Goal: Information Seeking & Learning: Find specific fact

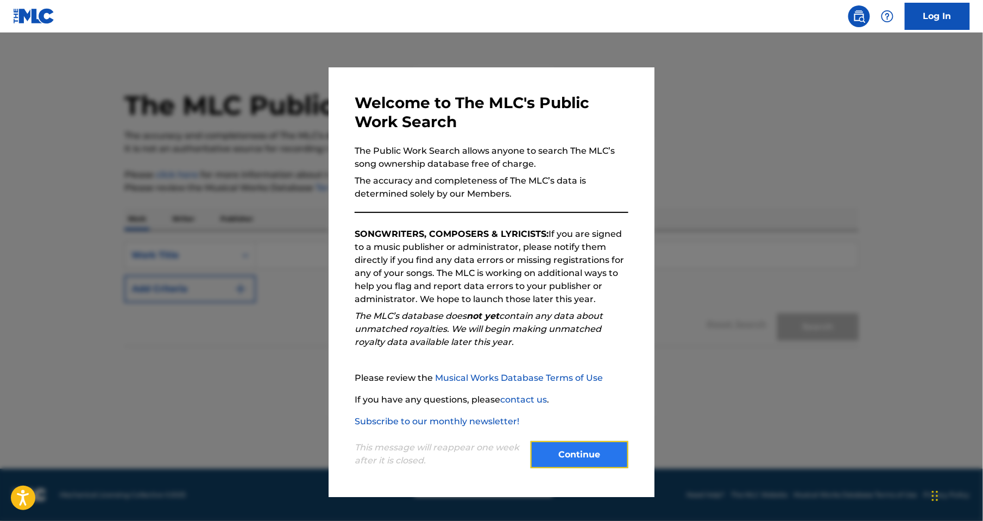
click at [581, 453] on button "Continue" at bounding box center [580, 454] width 98 height 27
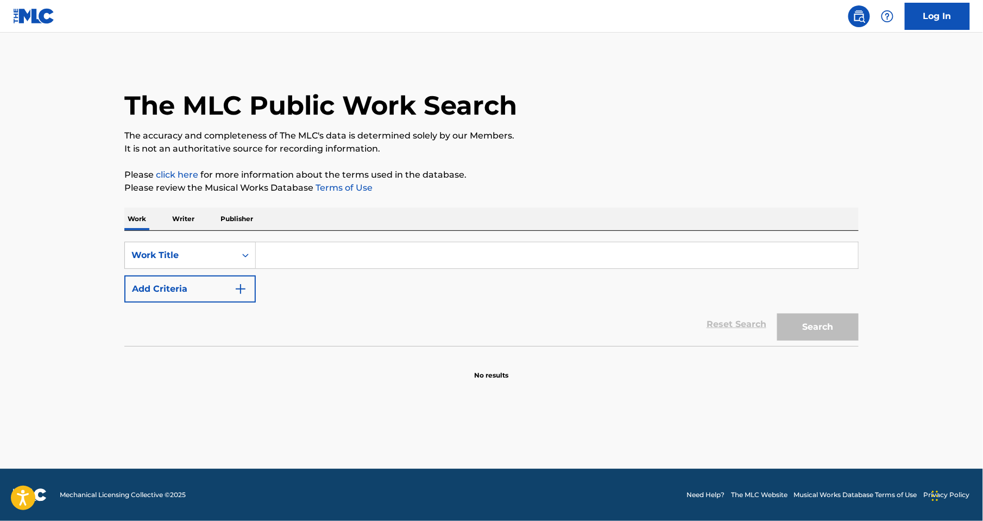
click at [284, 260] on input "Search Form" at bounding box center [557, 255] width 602 height 26
type input "[PERSON_NAME] al cielo"
click at [820, 328] on button "Search" at bounding box center [817, 326] width 81 height 27
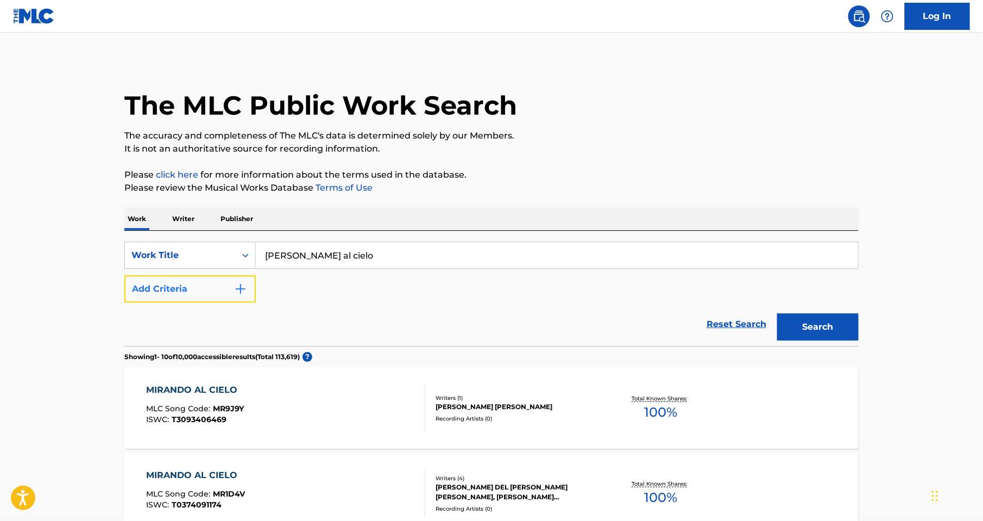
click at [242, 291] on img "Search Form" at bounding box center [240, 288] width 13 height 13
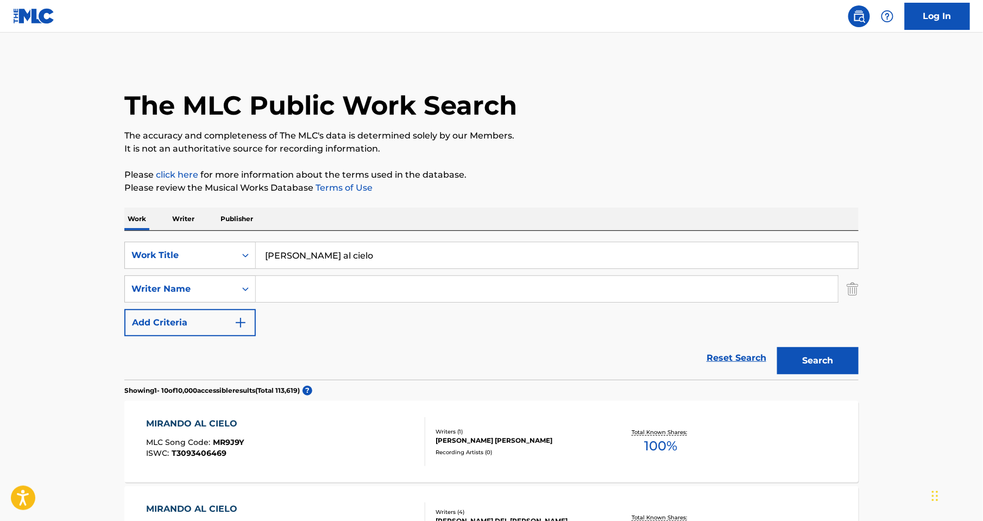
click at [292, 291] on input "Search Form" at bounding box center [547, 289] width 582 height 26
paste input "GLOBAL MUSIC RIGHTS ASSOC."
type input "GLOBAL MUSIC RIGHTS ASSOC."
drag, startPoint x: 424, startPoint y: 287, endPoint x: 145, endPoint y: 285, distance: 279.2
click at [145, 285] on div "SearchWithCriteria13d3e7e2-d1f8-47df-bb45-c7b951418b4c Writer Name GLOBAL MUSIC…" at bounding box center [491, 288] width 734 height 27
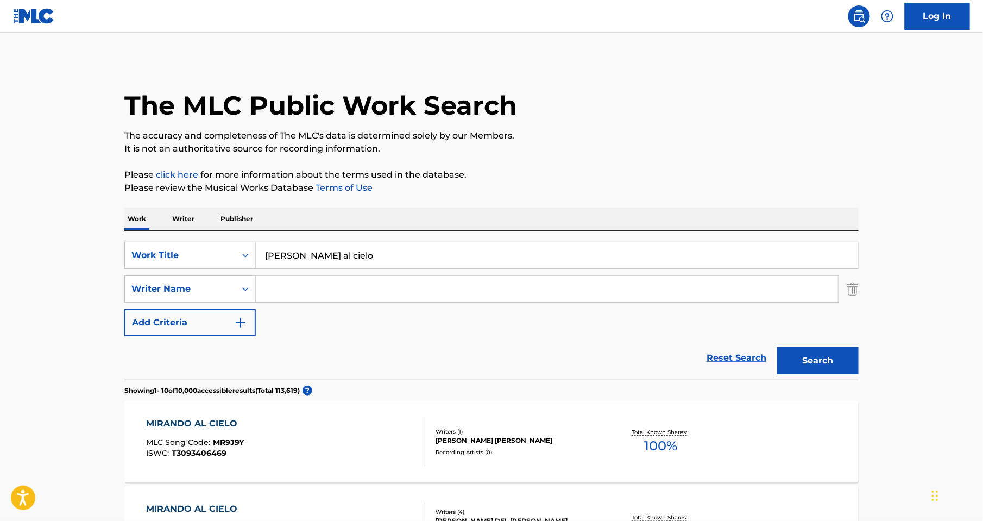
click at [285, 286] on input "Search Form" at bounding box center [547, 289] width 582 height 26
click at [777, 347] on button "Search" at bounding box center [817, 360] width 81 height 27
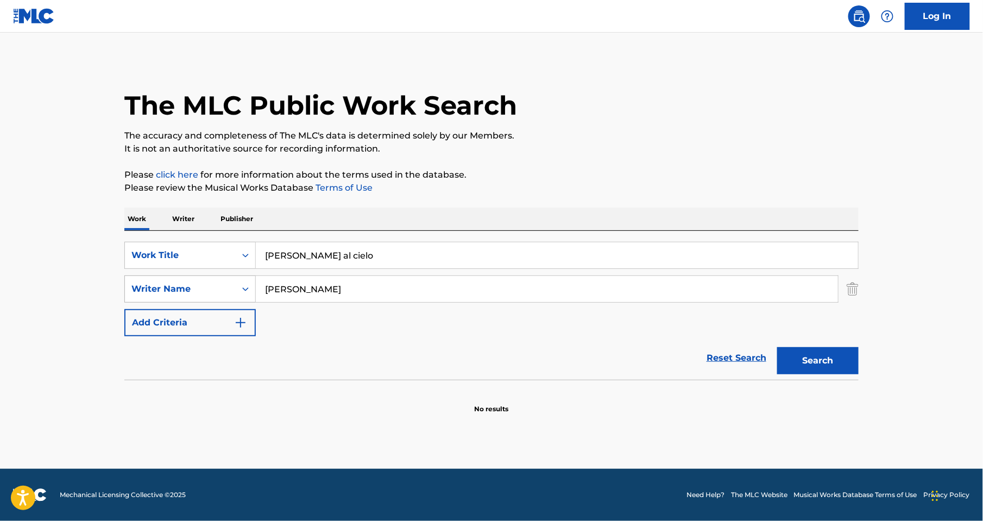
drag, startPoint x: 325, startPoint y: 287, endPoint x: 242, endPoint y: 290, distance: 83.7
click at [242, 290] on div "SearchWithCriteria13d3e7e2-d1f8-47df-bb45-c7b951418b4c Writer Name [PERSON_NAME]" at bounding box center [491, 288] width 734 height 27
type input "arjona"
click at [777, 347] on button "Search" at bounding box center [817, 360] width 81 height 27
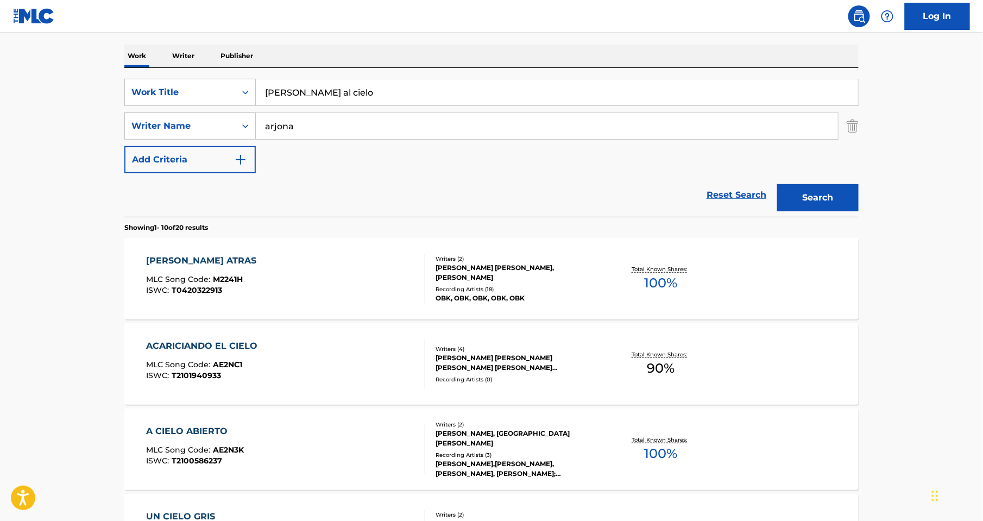
scroll to position [164, 0]
